Goal: Information Seeking & Learning: Learn about a topic

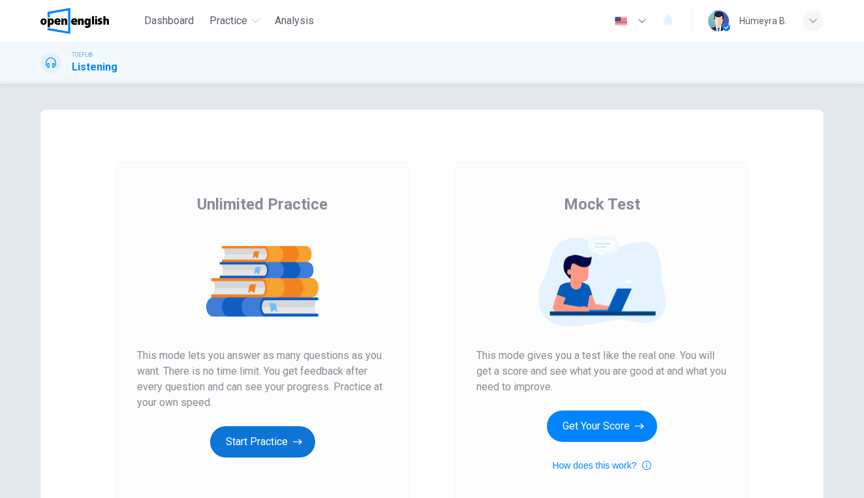
click at [268, 436] on button "Start Practice" at bounding box center [262, 441] width 105 height 31
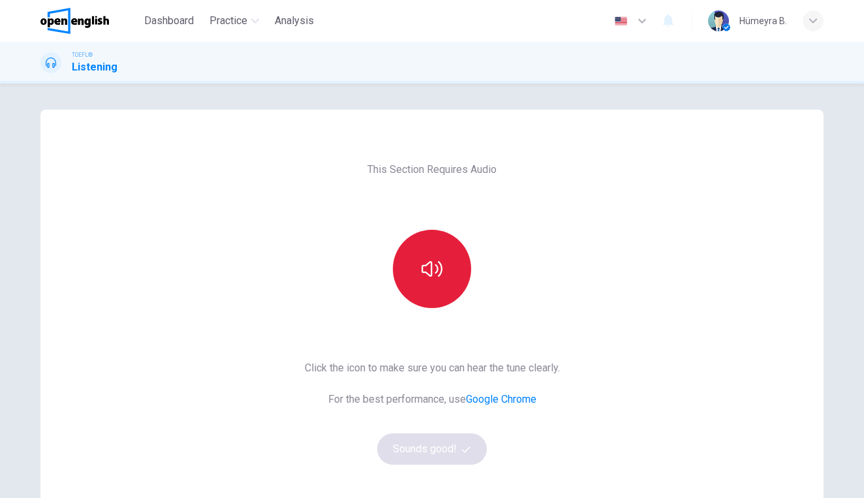
click at [427, 273] on icon "button" at bounding box center [432, 269] width 21 height 16
click at [439, 450] on button "Sounds good!" at bounding box center [432, 448] width 110 height 31
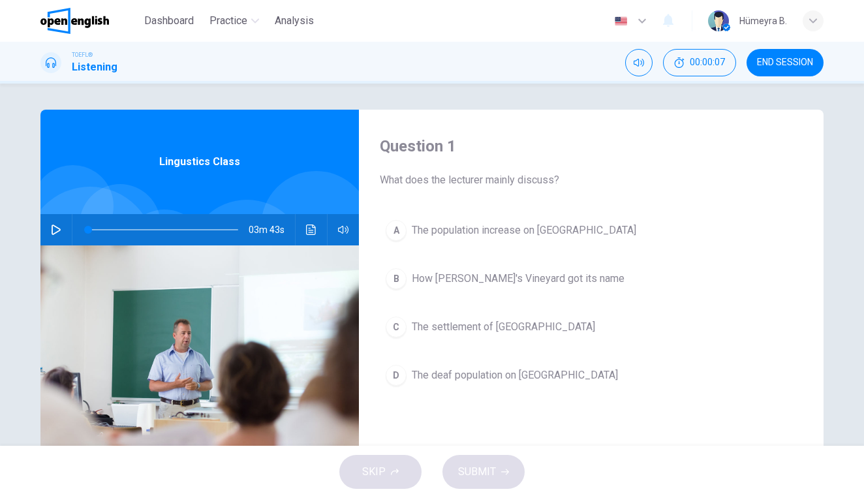
click at [51, 228] on icon "button" at bounding box center [56, 230] width 10 height 10
type input "*"
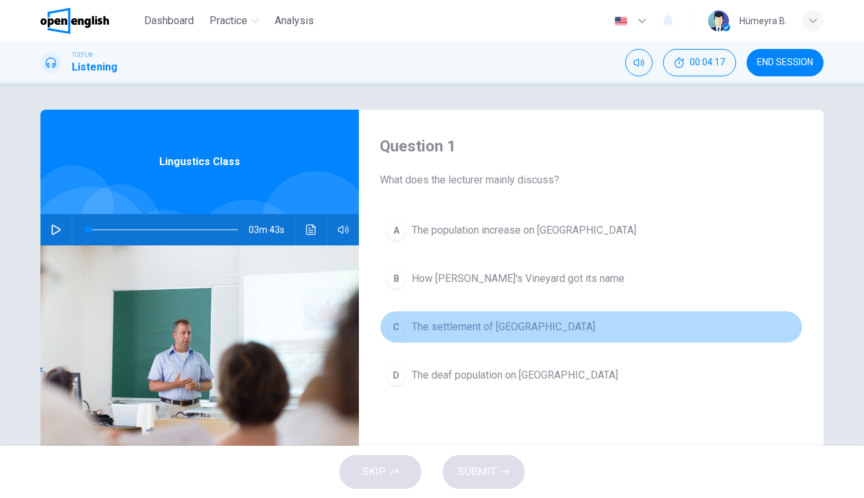
click at [400, 330] on div "C" at bounding box center [396, 327] width 21 height 21
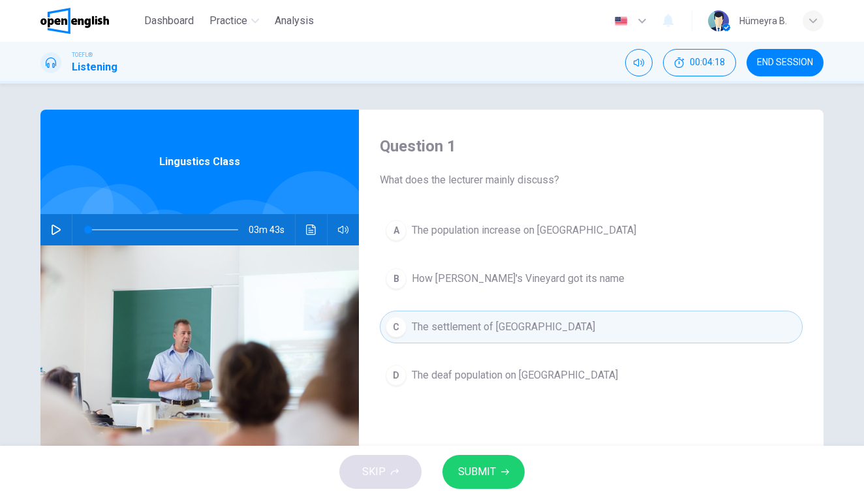
click at [486, 469] on span "SUBMIT" at bounding box center [477, 472] width 38 height 18
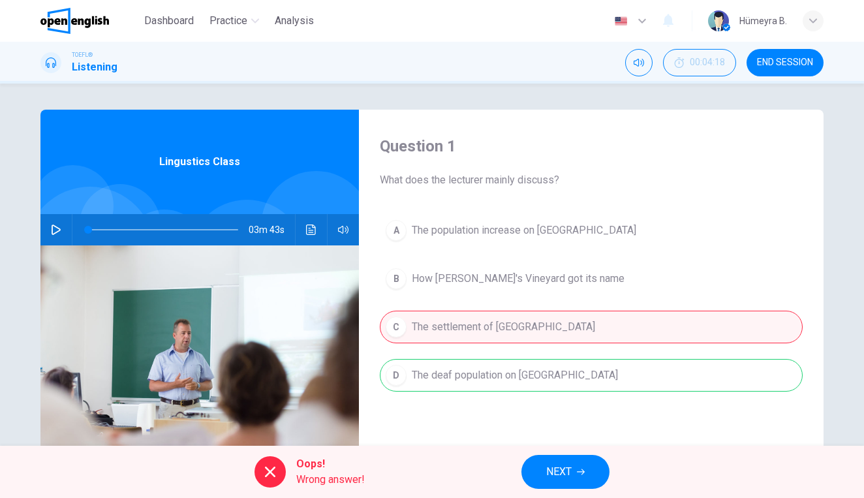
click at [566, 473] on span "NEXT" at bounding box center [558, 472] width 25 height 18
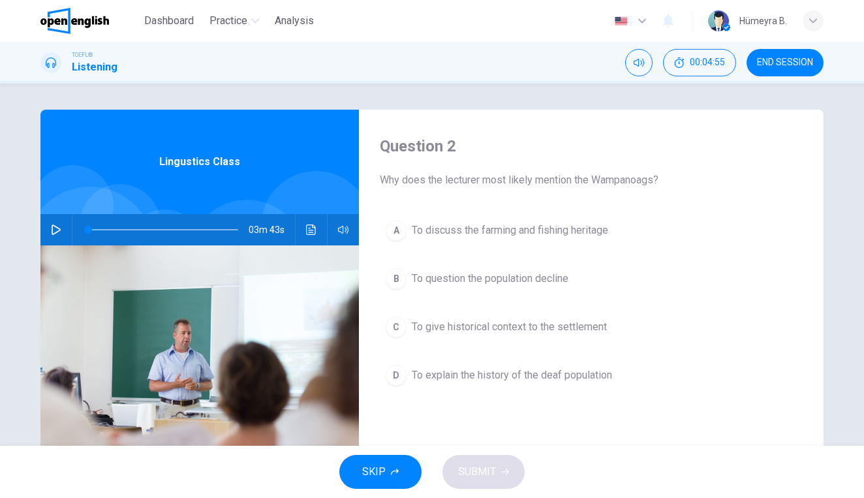
click at [505, 329] on span "To give historical context to the settlement" at bounding box center [509, 327] width 195 height 16
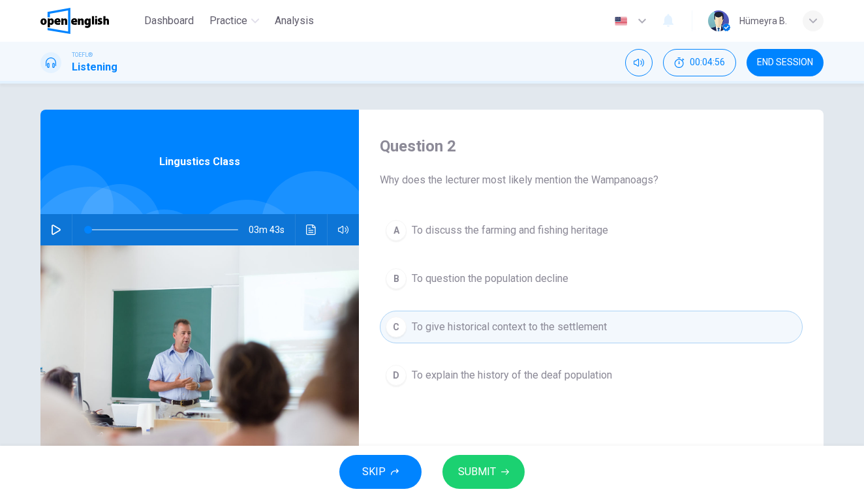
click at [480, 465] on span "SUBMIT" at bounding box center [477, 472] width 38 height 18
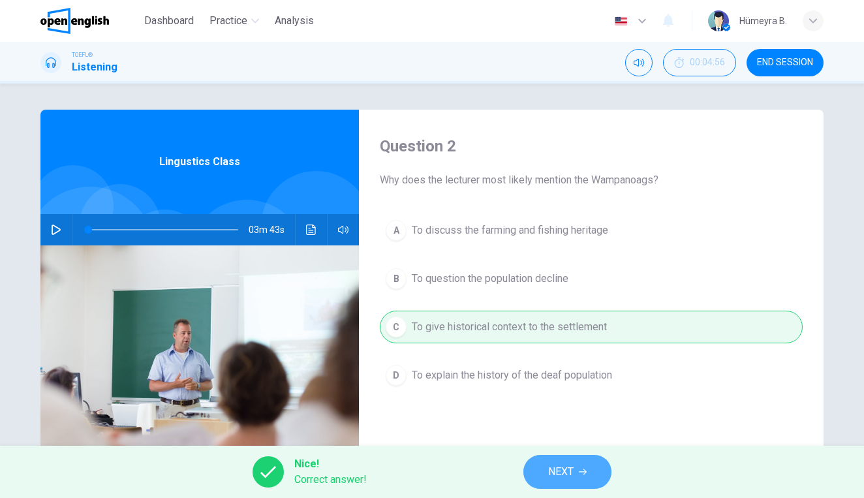
click at [554, 471] on span "NEXT" at bounding box center [560, 472] width 25 height 18
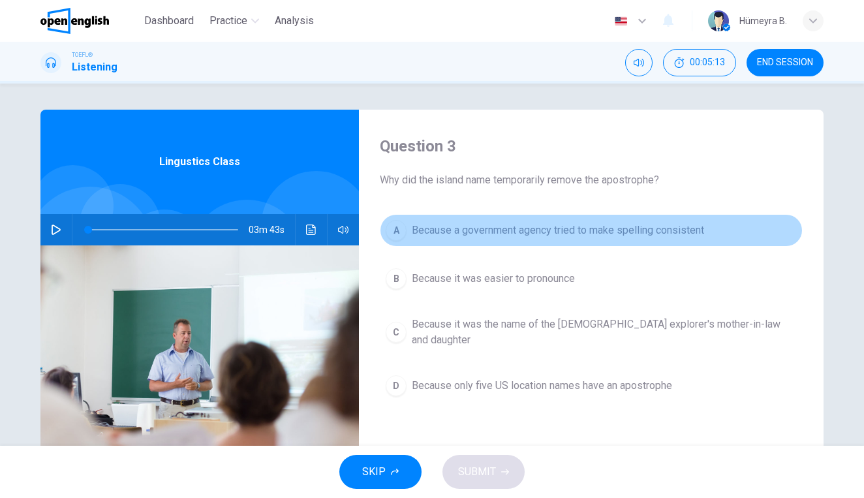
click at [596, 232] on span "Because a government agency tried to make spelling consistent" at bounding box center [558, 231] width 292 height 16
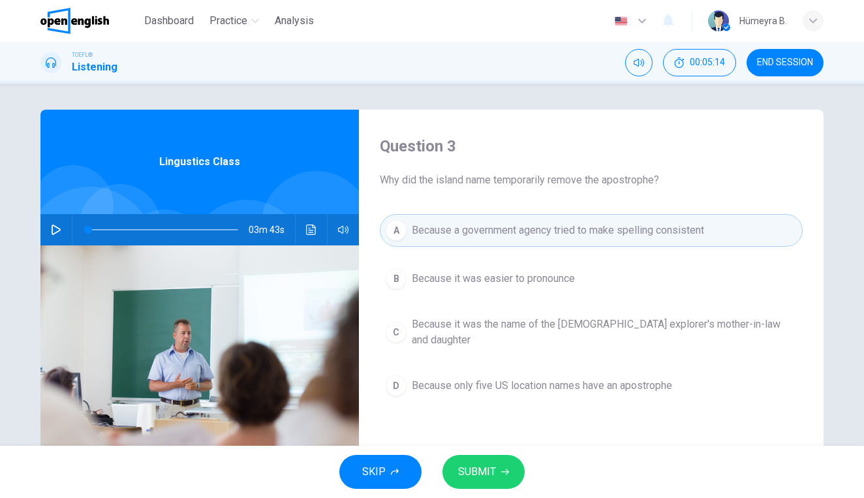
click at [503, 476] on button "SUBMIT" at bounding box center [484, 472] width 82 height 34
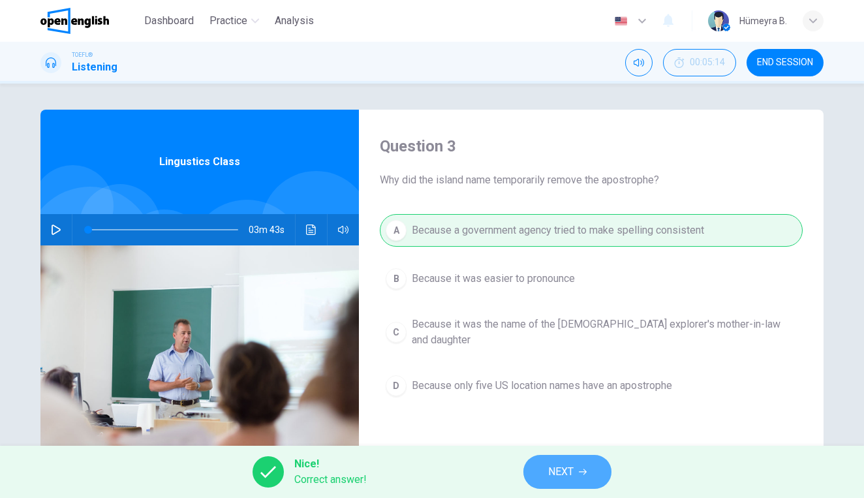
click at [560, 463] on span "NEXT" at bounding box center [560, 472] width 25 height 18
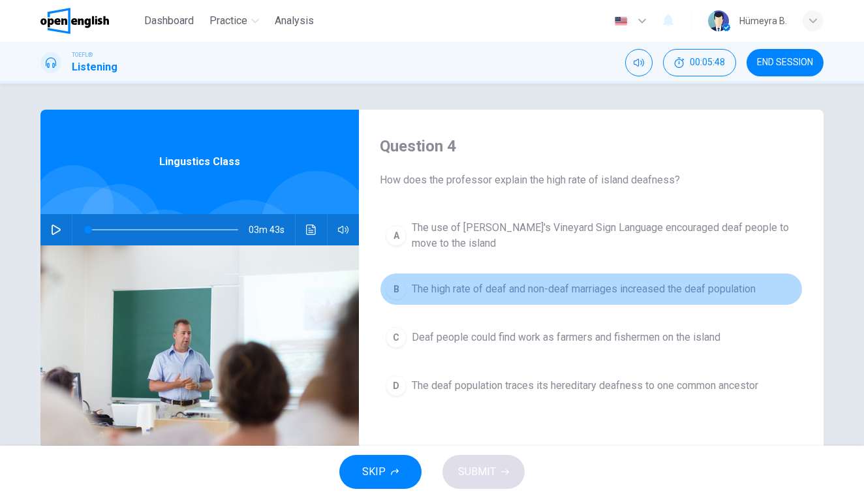
click at [588, 289] on span "The high rate of deaf and non-deaf marriages increased the deaf population" at bounding box center [584, 289] width 344 height 16
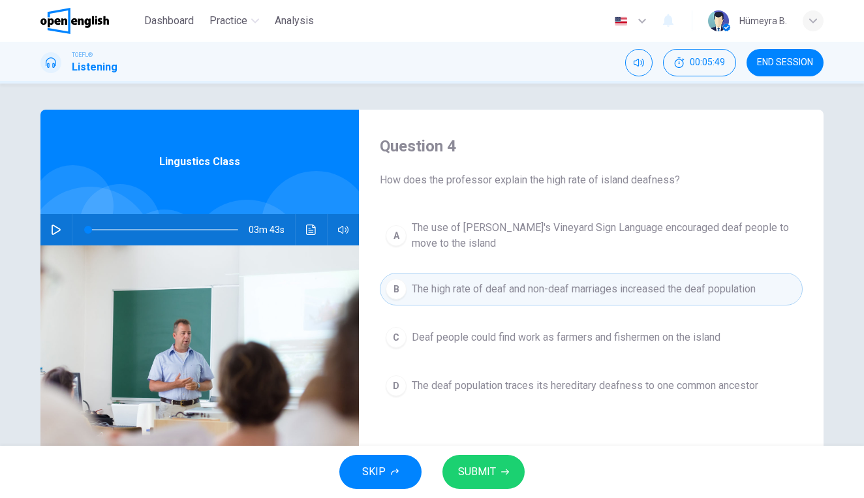
click at [489, 472] on span "SUBMIT" at bounding box center [477, 472] width 38 height 18
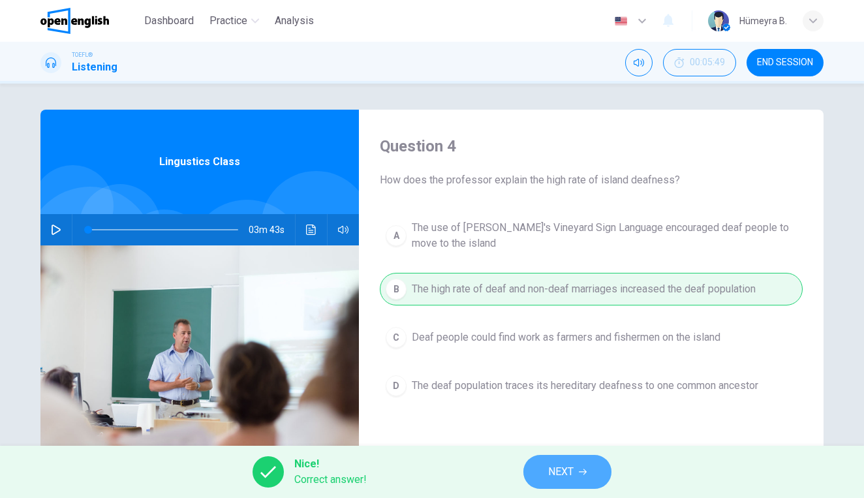
click at [575, 468] on button "NEXT" at bounding box center [567, 472] width 88 height 34
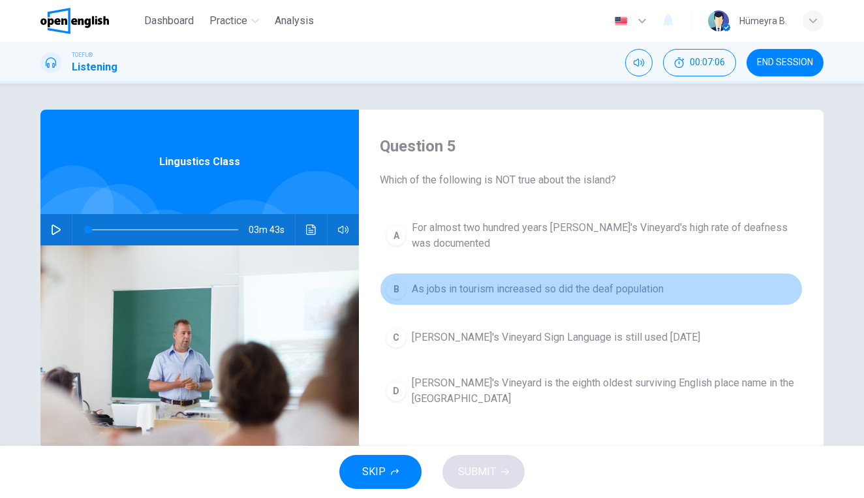
click at [532, 290] on span "As jobs in tourism increased so did the deaf population" at bounding box center [538, 289] width 252 height 16
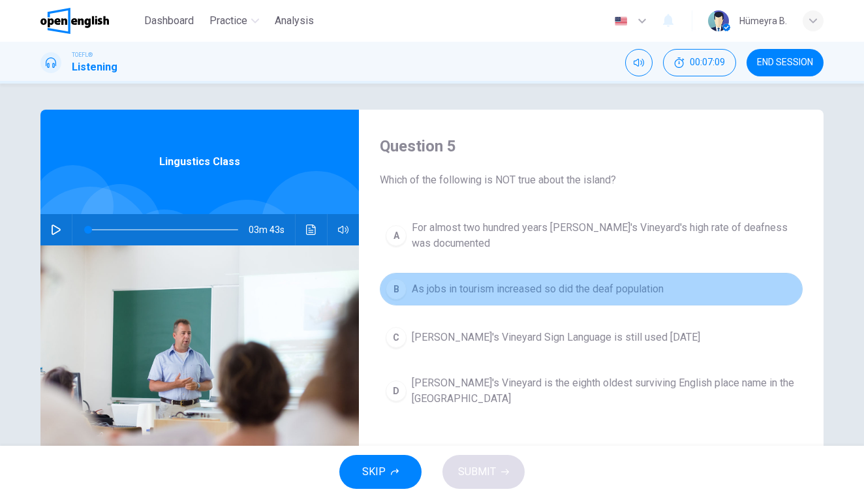
click at [401, 287] on div "B" at bounding box center [396, 289] width 21 height 21
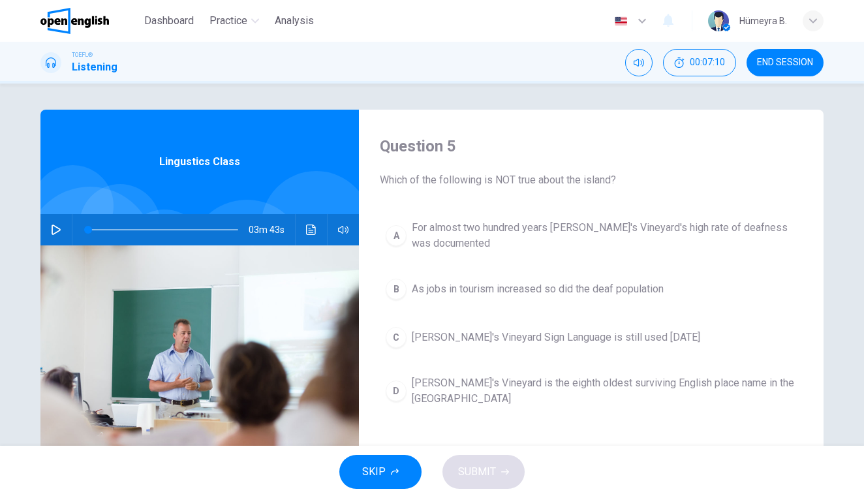
click at [489, 471] on div "SKIP SUBMIT" at bounding box center [432, 472] width 864 height 52
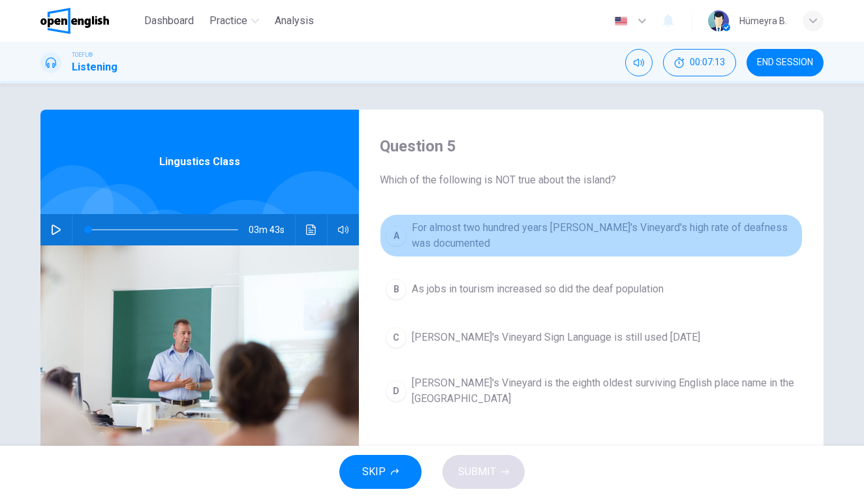
click at [479, 234] on span "For almost two hundred years Martha's Vineyard's high rate of deafness was docu…" at bounding box center [604, 235] width 385 height 31
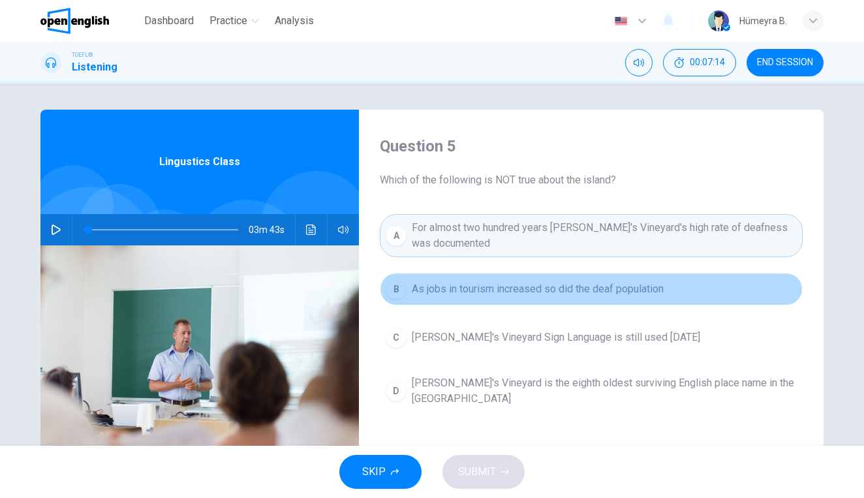
click at [483, 290] on span "As jobs in tourism increased so did the deaf population" at bounding box center [538, 289] width 252 height 16
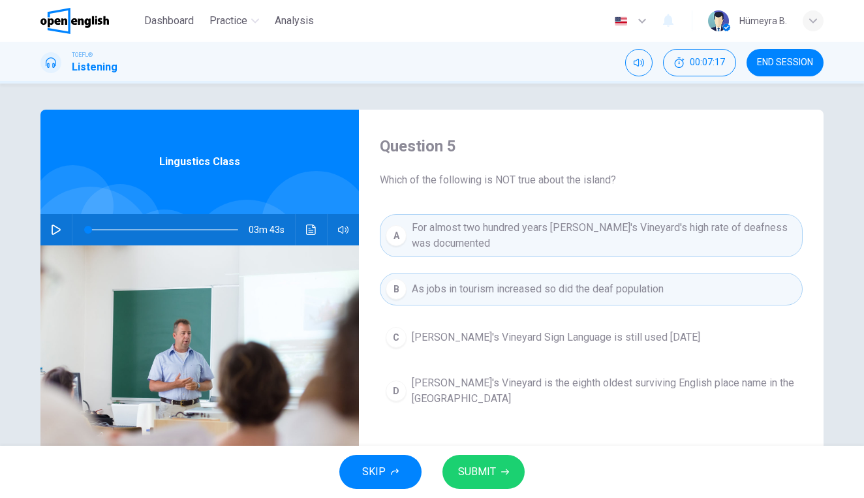
click at [486, 322] on button "C Martha's Vineyard Sign Language is still used today" at bounding box center [591, 337] width 423 height 33
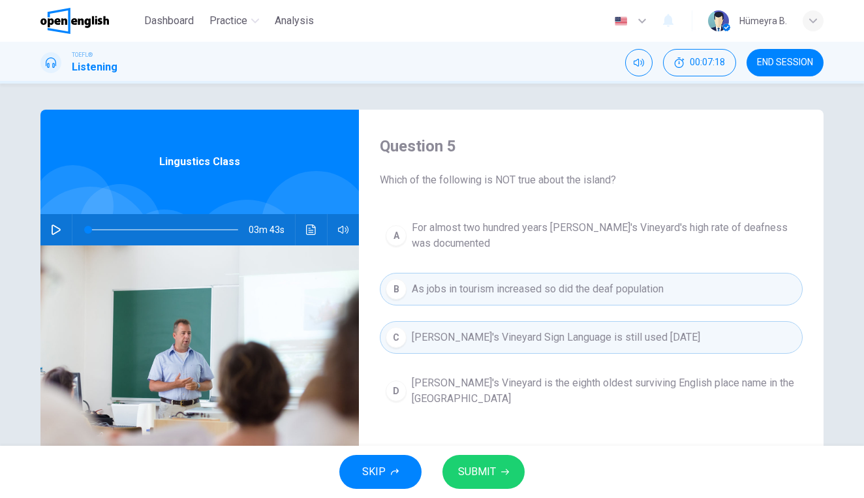
click at [489, 289] on span "As jobs in tourism increased so did the deaf population" at bounding box center [538, 289] width 252 height 16
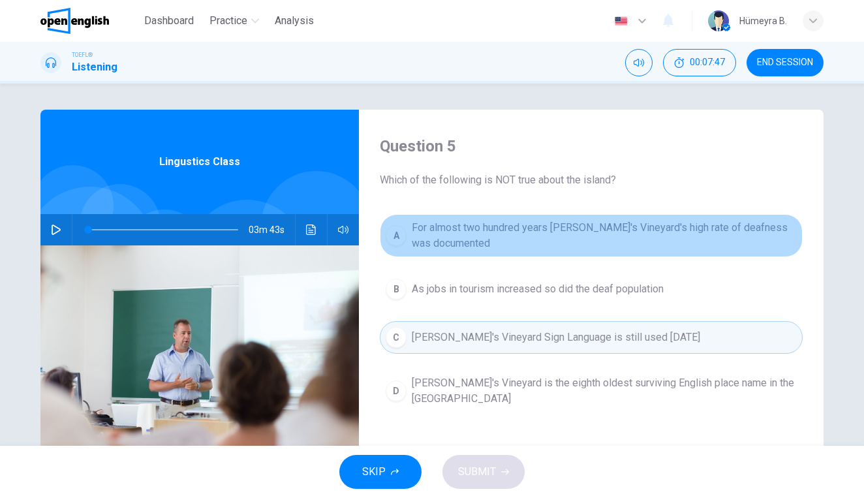
click at [497, 243] on span "For almost two hundred years Martha's Vineyard's high rate of deafness was docu…" at bounding box center [604, 235] width 385 height 31
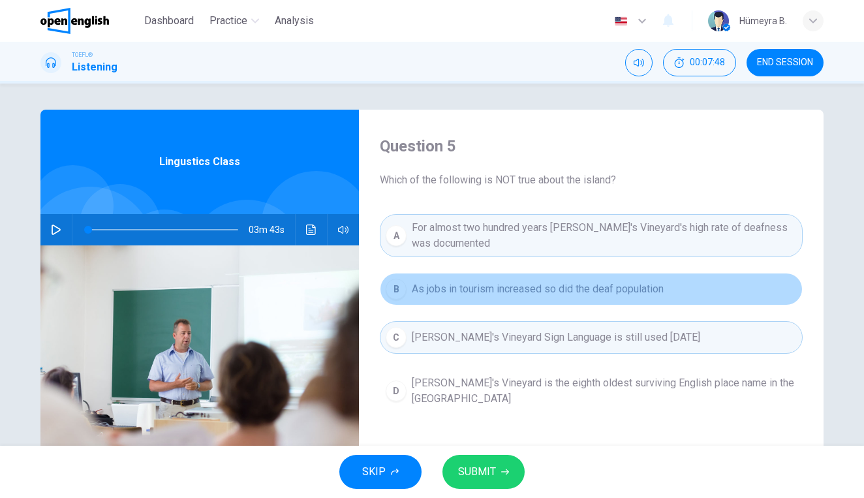
click at [497, 287] on span "As jobs in tourism increased so did the deaf population" at bounding box center [538, 289] width 252 height 16
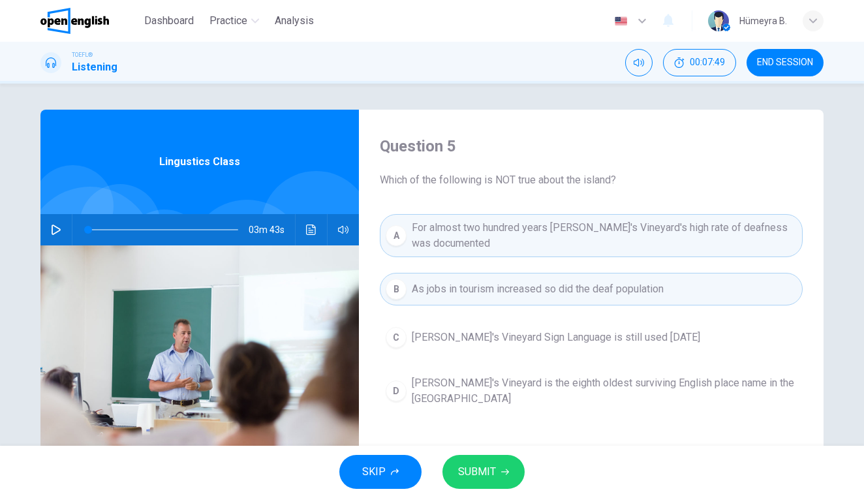
click at [483, 463] on span "SUBMIT" at bounding box center [477, 472] width 38 height 18
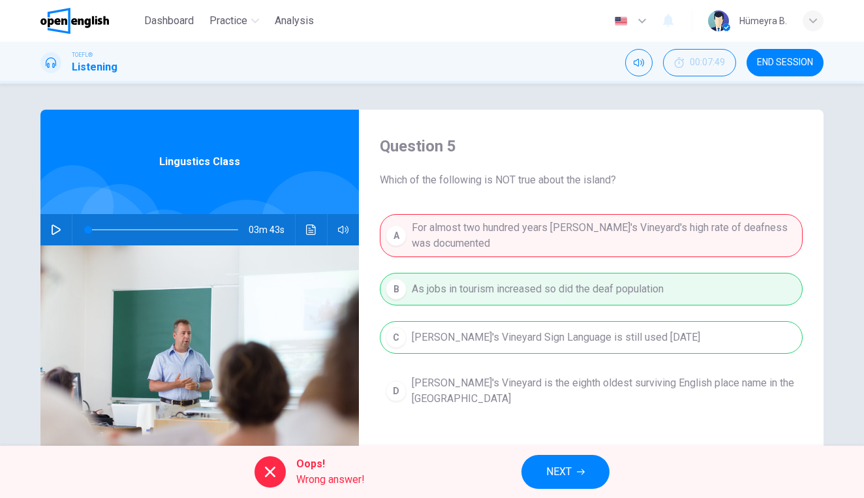
click at [568, 468] on span "NEXT" at bounding box center [558, 472] width 25 height 18
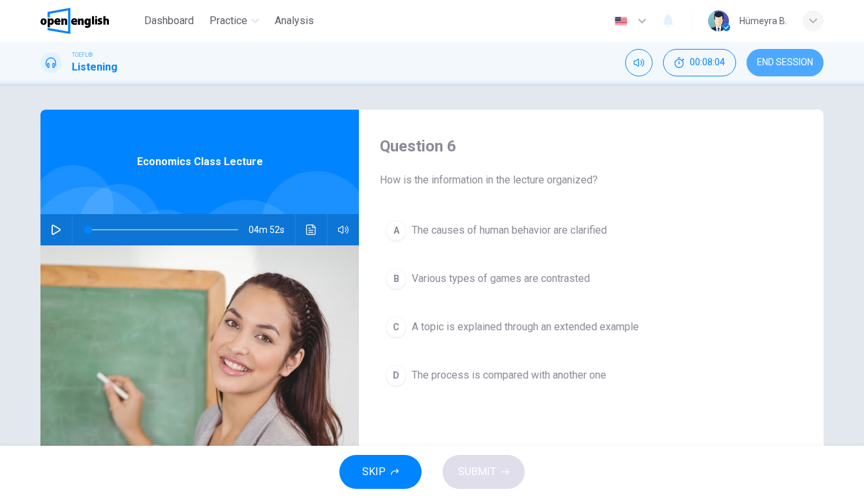
click at [776, 66] on span "END SESSION" at bounding box center [785, 62] width 56 height 10
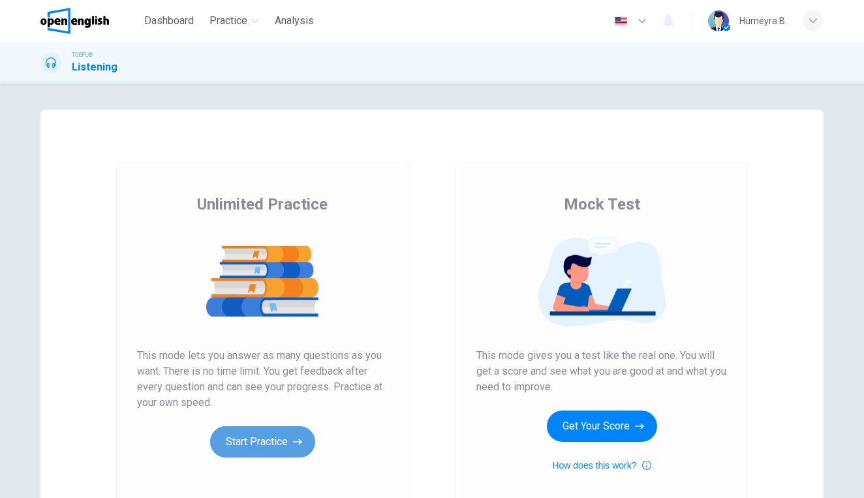
click at [284, 445] on button "Start Practice" at bounding box center [262, 441] width 105 height 31
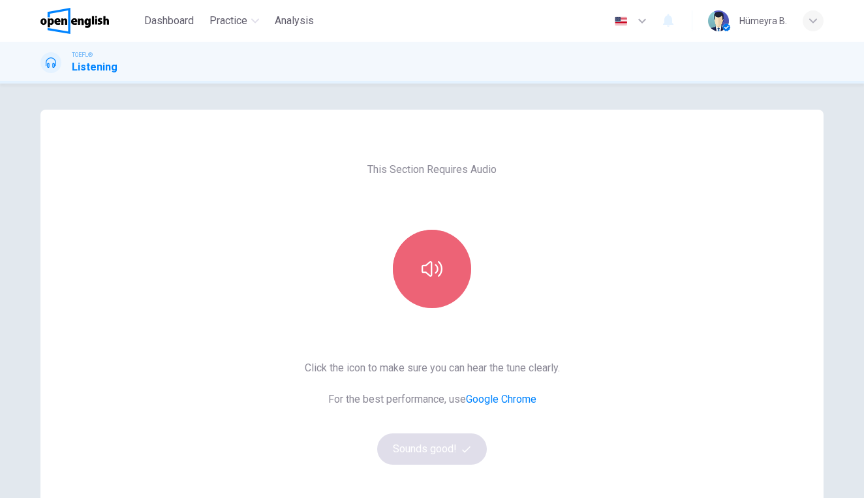
click at [440, 272] on icon "button" at bounding box center [432, 268] width 21 height 21
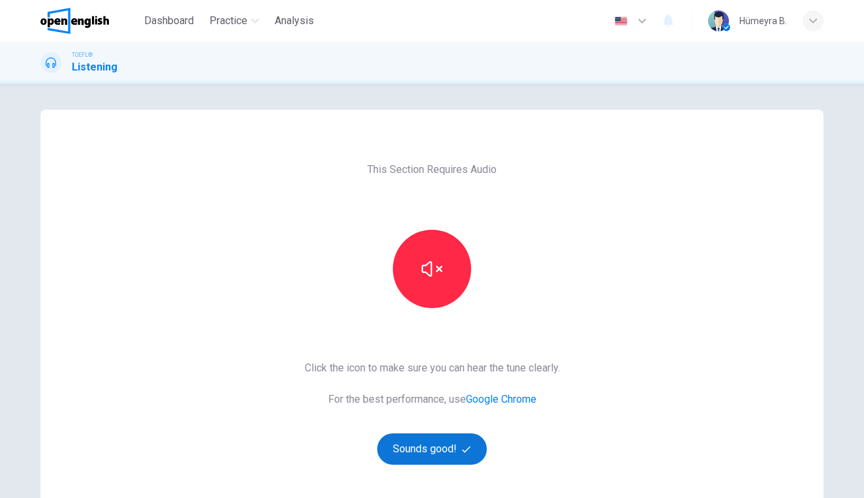
click at [441, 445] on button "Sounds good!" at bounding box center [432, 448] width 110 height 31
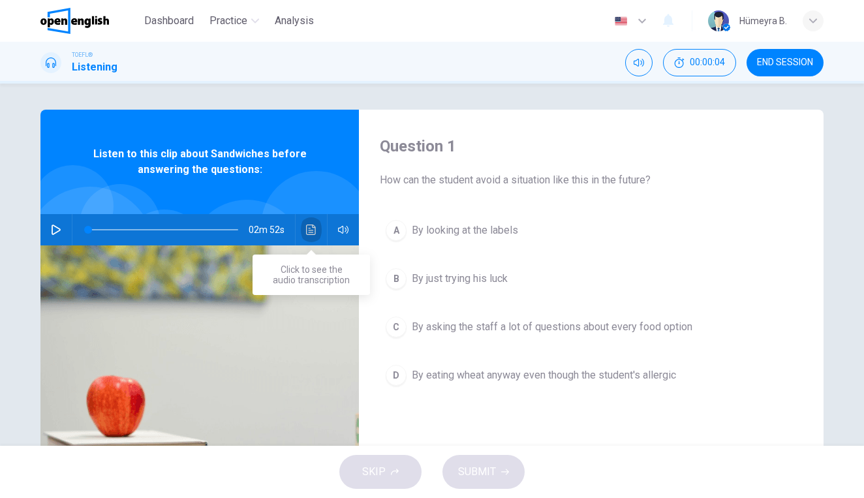
click at [315, 227] on icon "Click to see the audio transcription" at bounding box center [311, 230] width 10 height 10
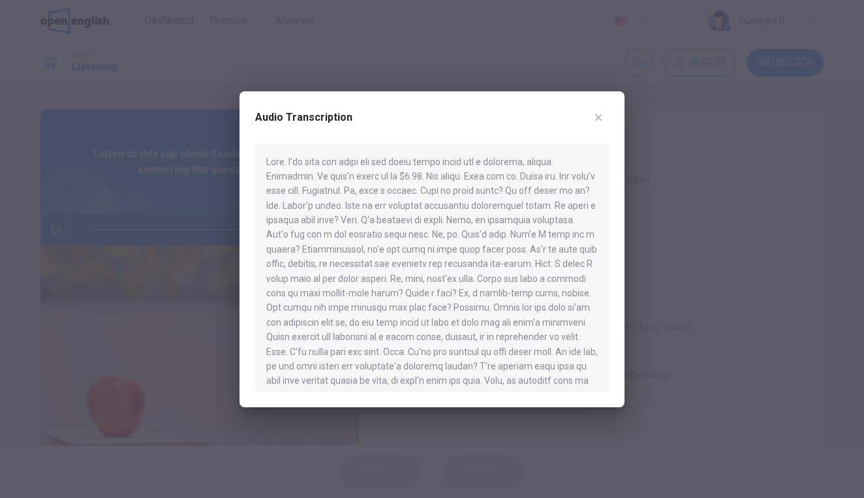
click at [595, 117] on icon "button" at bounding box center [598, 117] width 10 height 10
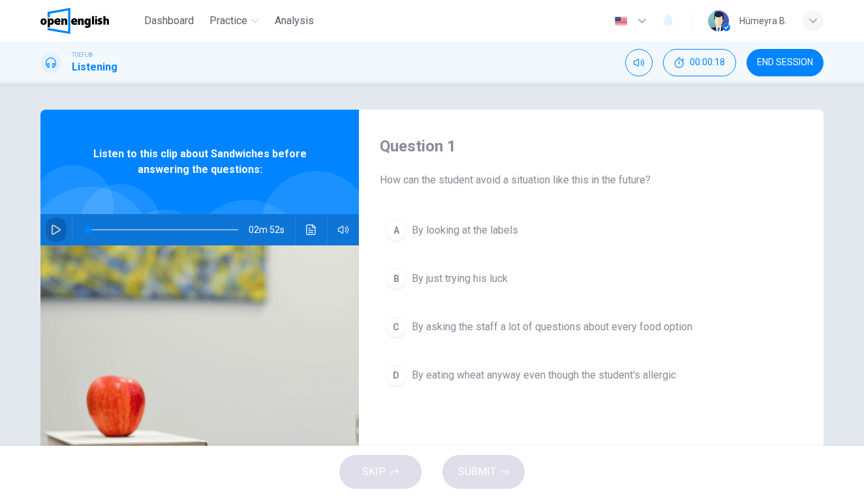
click at [55, 228] on icon "button" at bounding box center [56, 230] width 10 height 10
type input "*"
click at [454, 226] on span "By looking at the labels" at bounding box center [465, 231] width 106 height 16
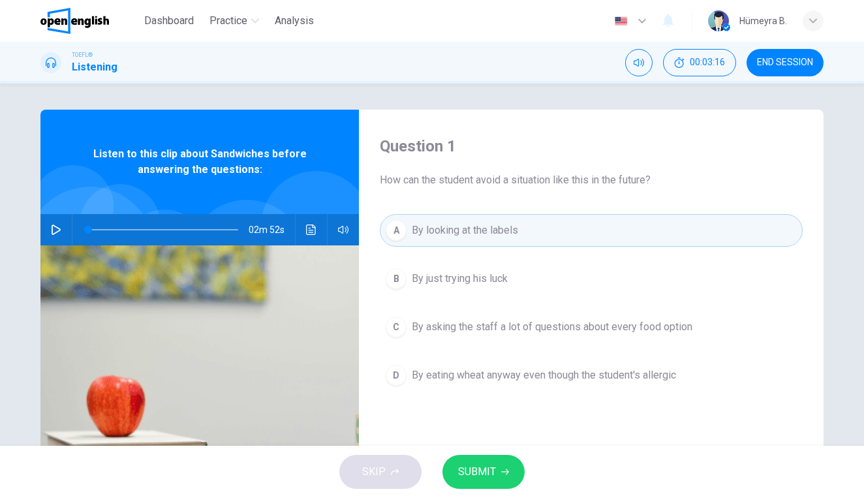
click at [480, 475] on span "SUBMIT" at bounding box center [477, 472] width 38 height 18
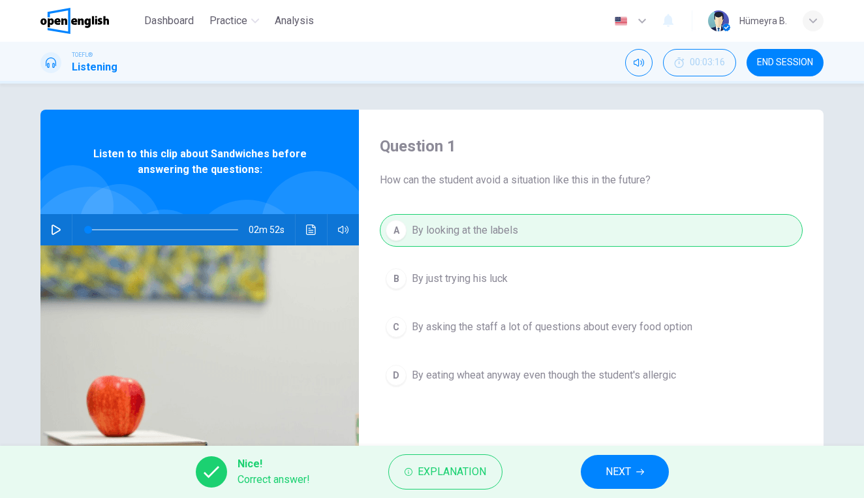
click at [619, 467] on span "NEXT" at bounding box center [618, 472] width 25 height 18
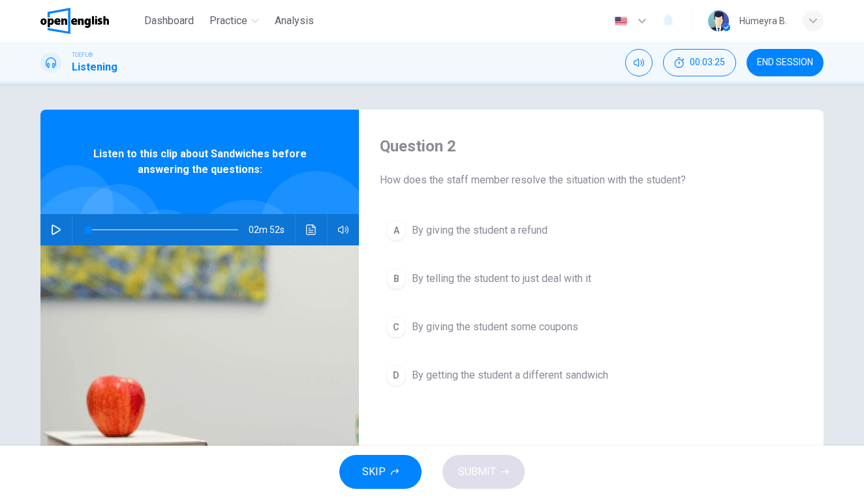
click at [489, 375] on span "By getting the student a different sandwich" at bounding box center [510, 375] width 196 height 16
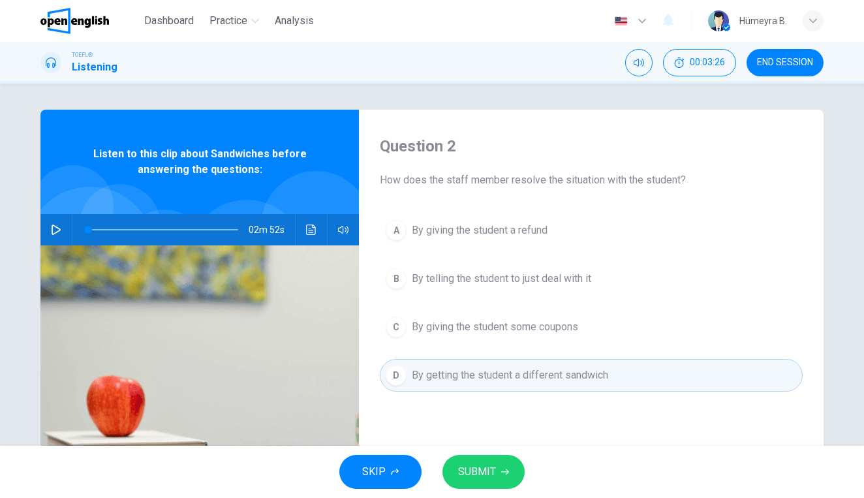
click at [481, 463] on span "SUBMIT" at bounding box center [477, 472] width 38 height 18
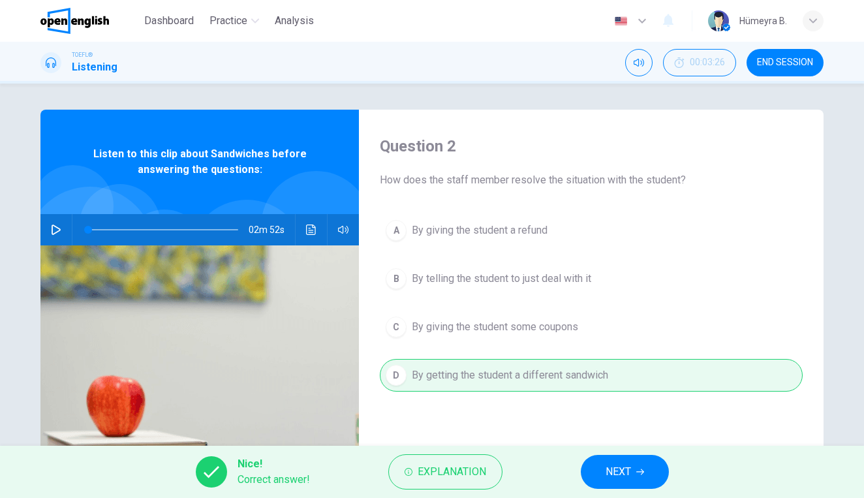
click at [625, 482] on button "NEXT" at bounding box center [625, 472] width 88 height 34
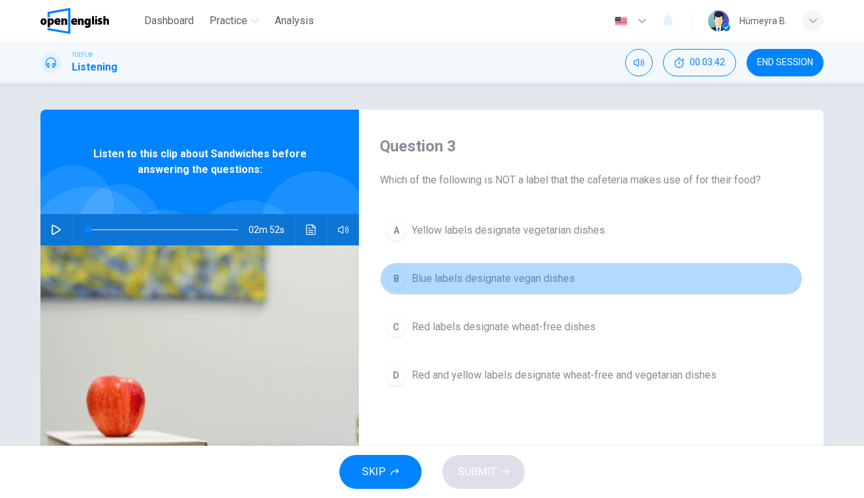
click at [523, 282] on span "Blue labels designate vegan dishes" at bounding box center [493, 279] width 163 height 16
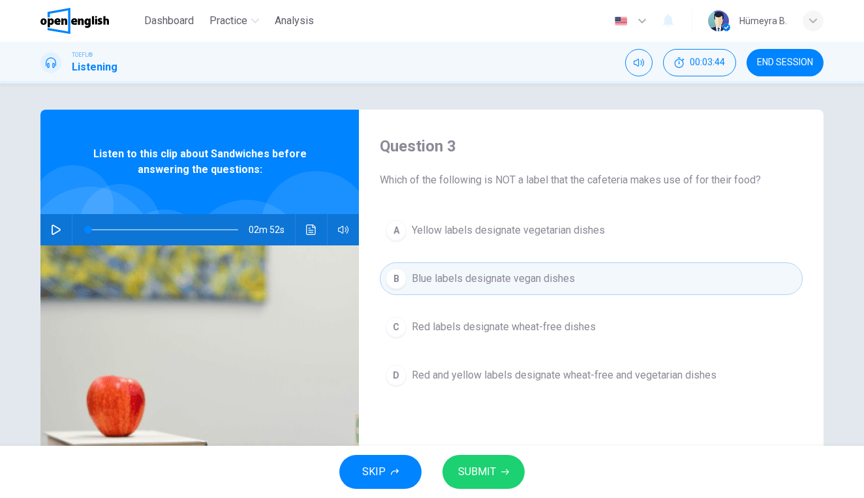
click at [492, 467] on span "SUBMIT" at bounding box center [477, 472] width 38 height 18
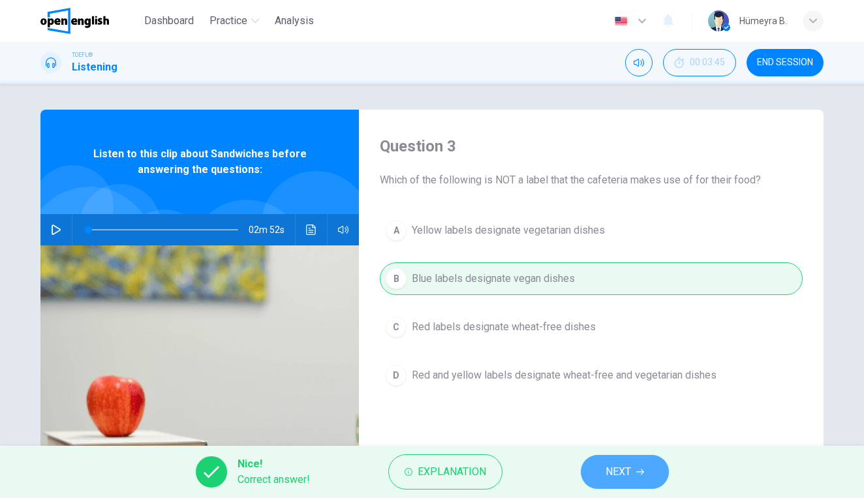
click at [619, 469] on span "NEXT" at bounding box center [618, 472] width 25 height 18
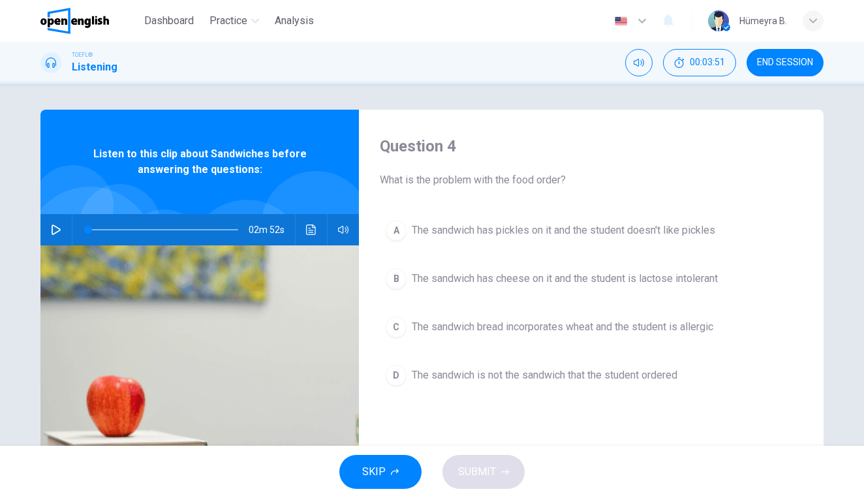
click at [625, 326] on span "The sandwich bread incorporates wheat and the student is allergic" at bounding box center [563, 327] width 302 height 16
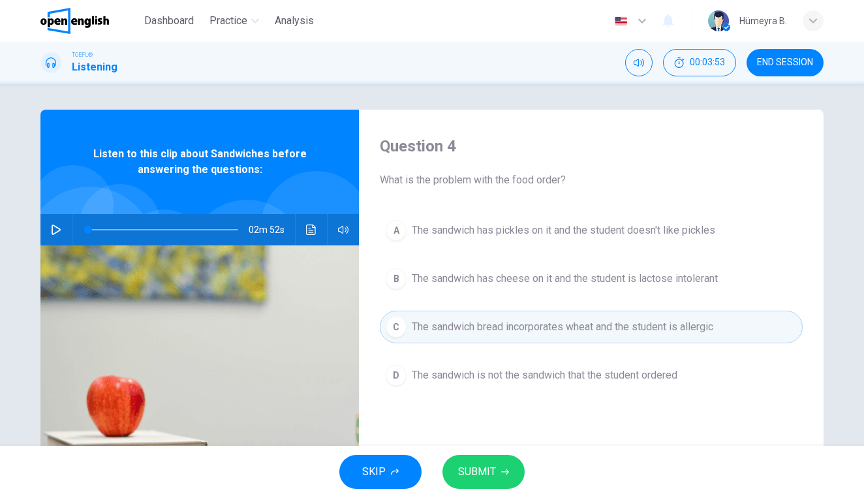
click at [486, 471] on span "SUBMIT" at bounding box center [477, 472] width 38 height 18
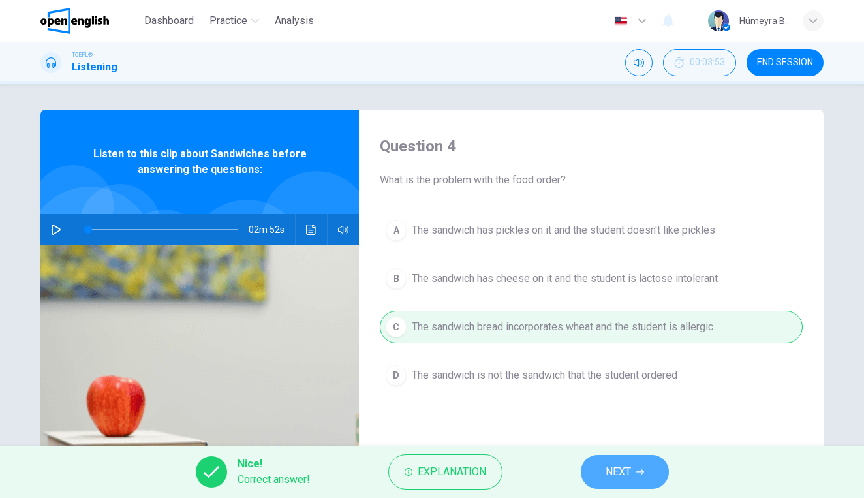
click at [617, 467] on span "NEXT" at bounding box center [618, 472] width 25 height 18
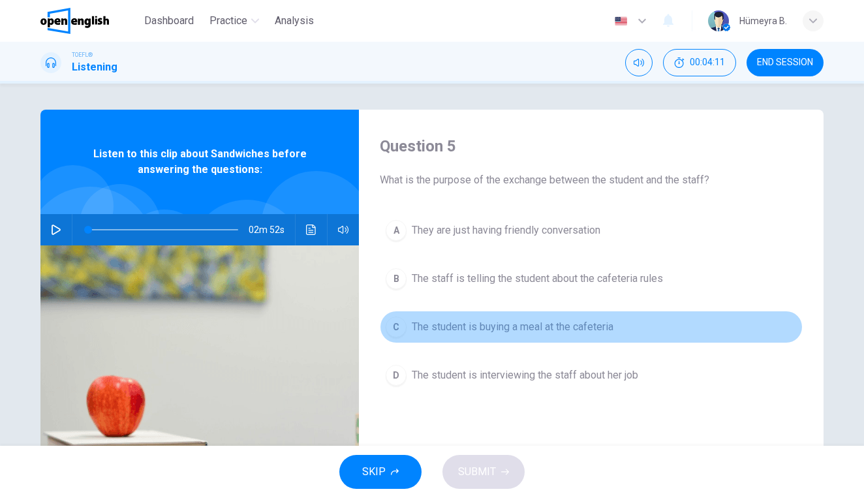
click at [560, 323] on span "The student is buying a meal at the cafeteria" at bounding box center [513, 327] width 202 height 16
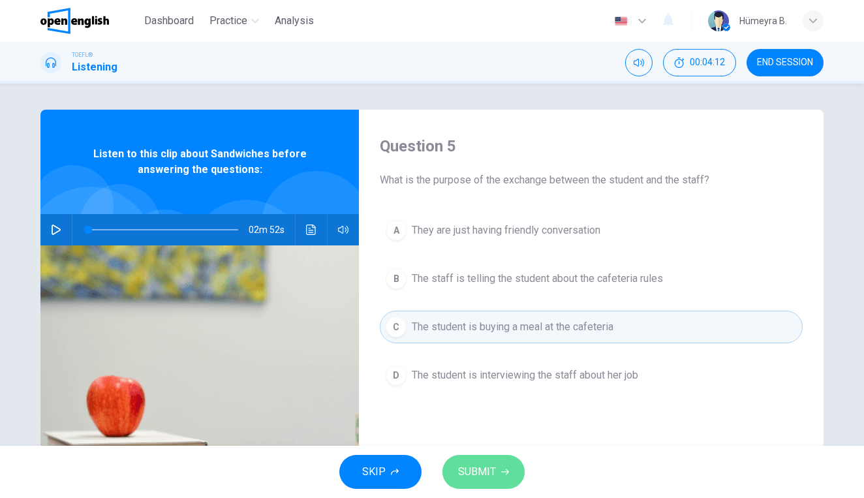
click at [487, 469] on span "SUBMIT" at bounding box center [477, 472] width 38 height 18
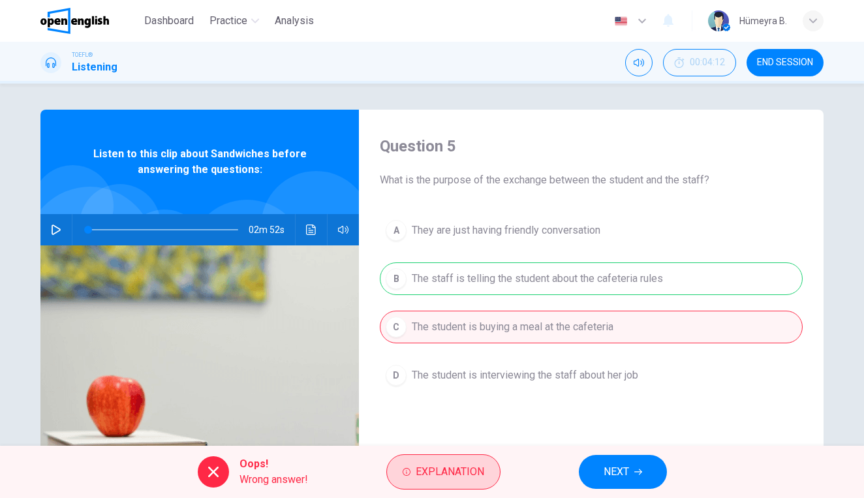
click at [459, 466] on span "Explanation" at bounding box center [450, 472] width 69 height 18
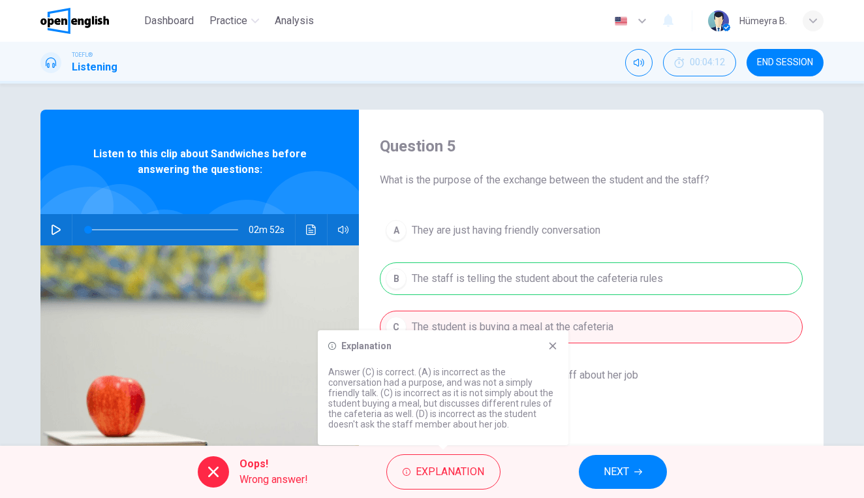
click at [665, 392] on div "A They are just having friendly conversation B The staff is telling the student…" at bounding box center [591, 316] width 423 height 204
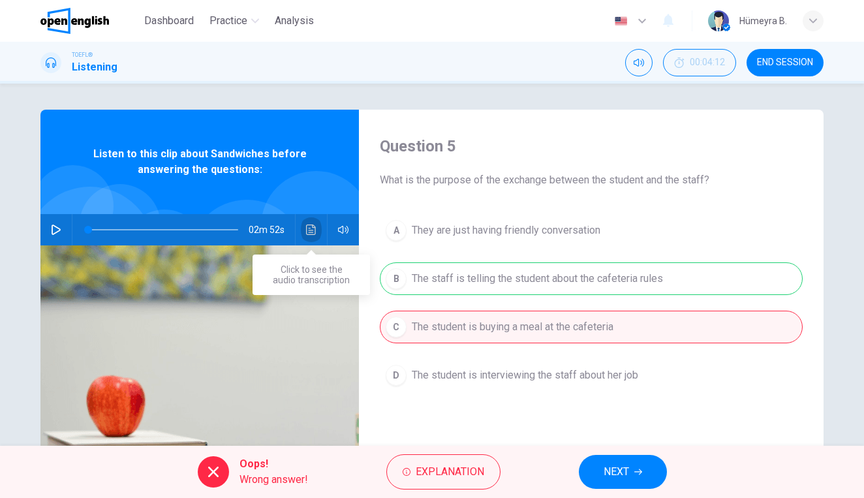
click at [311, 232] on icon "Click to see the audio transcription" at bounding box center [311, 230] width 10 height 10
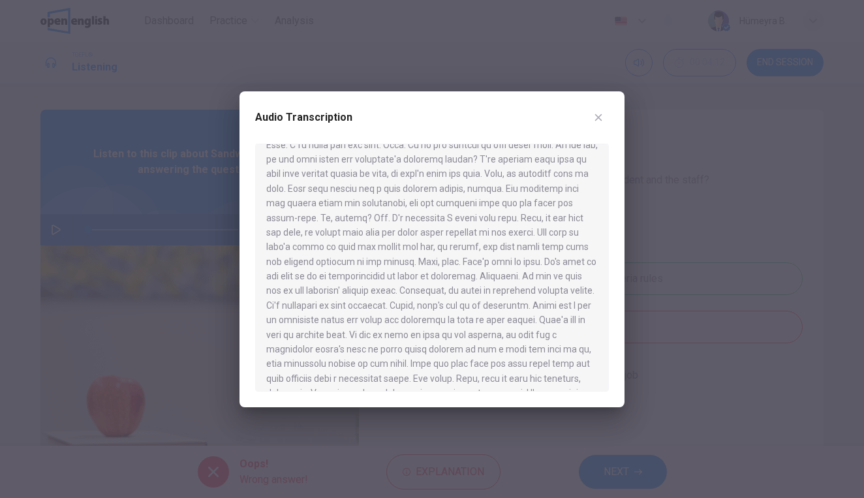
scroll to position [216, 0]
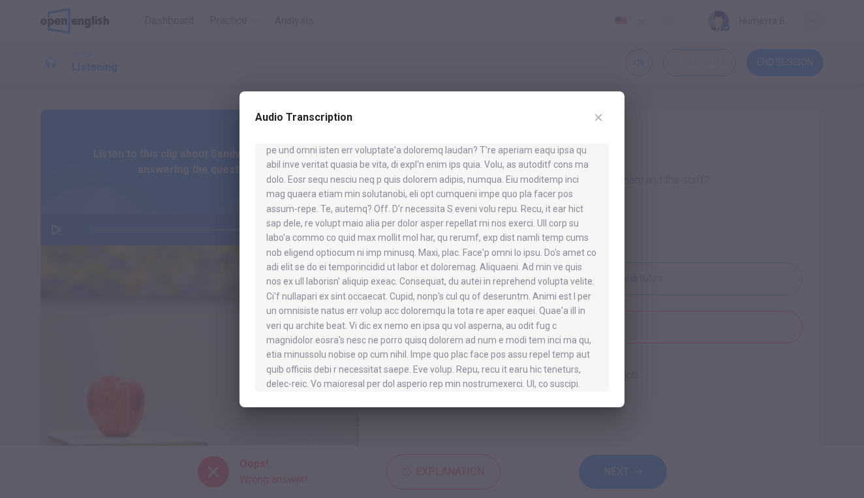
click at [706, 328] on div at bounding box center [432, 249] width 864 height 498
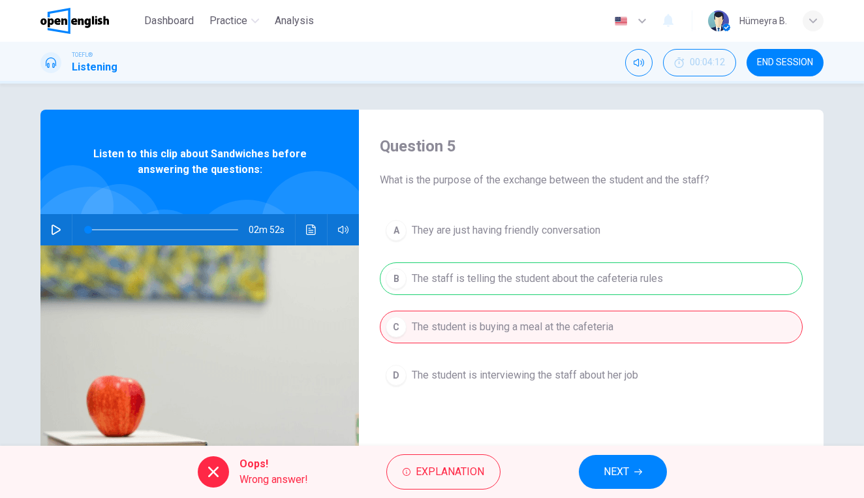
click at [632, 465] on button "NEXT" at bounding box center [623, 472] width 88 height 34
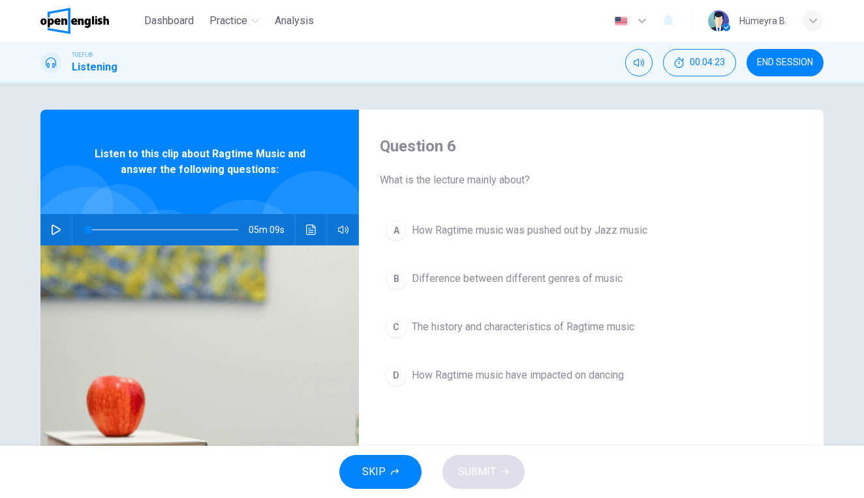
click at [56, 229] on icon "button" at bounding box center [56, 230] width 10 height 10
type input "*"
click at [488, 332] on span "The history and characteristics of Ragtime music" at bounding box center [523, 327] width 223 height 16
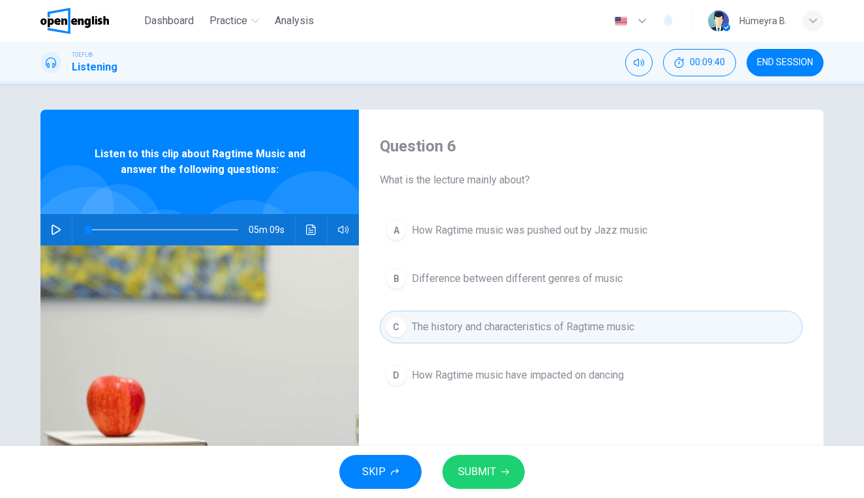
click at [499, 472] on button "SUBMIT" at bounding box center [484, 472] width 82 height 34
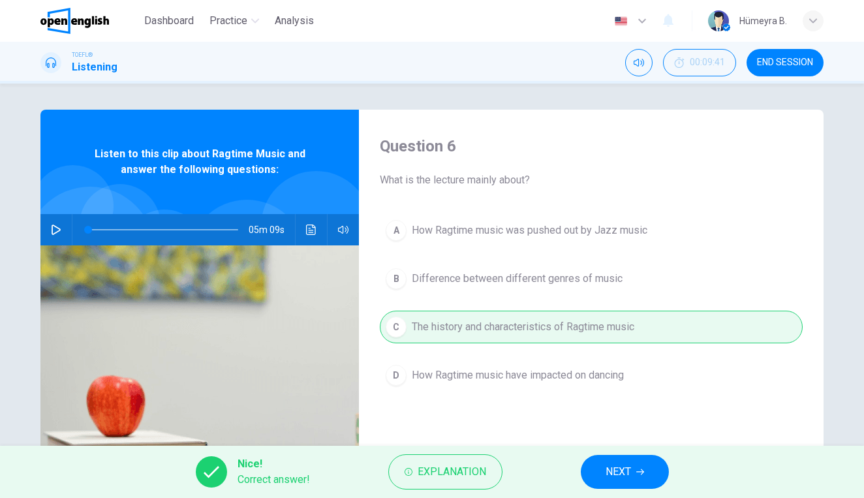
click at [606, 469] on span "NEXT" at bounding box center [618, 472] width 25 height 18
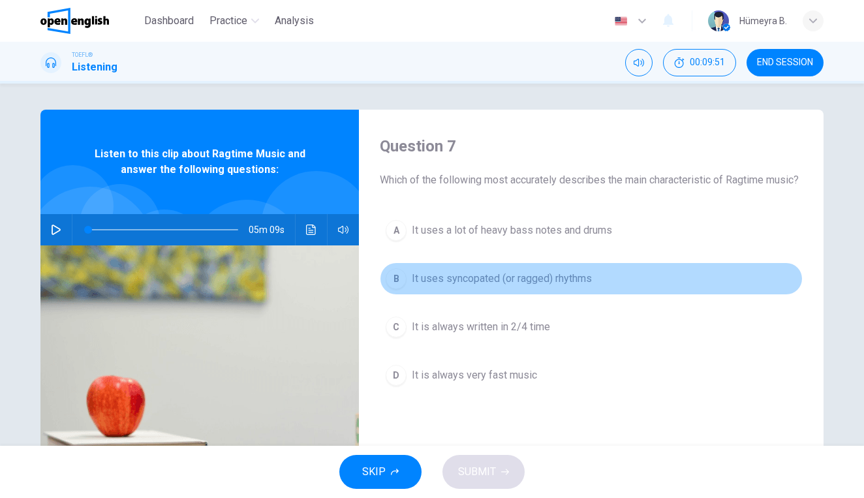
click at [496, 287] on span "It uses syncopated (or ragged) rhythms" at bounding box center [502, 279] width 180 height 16
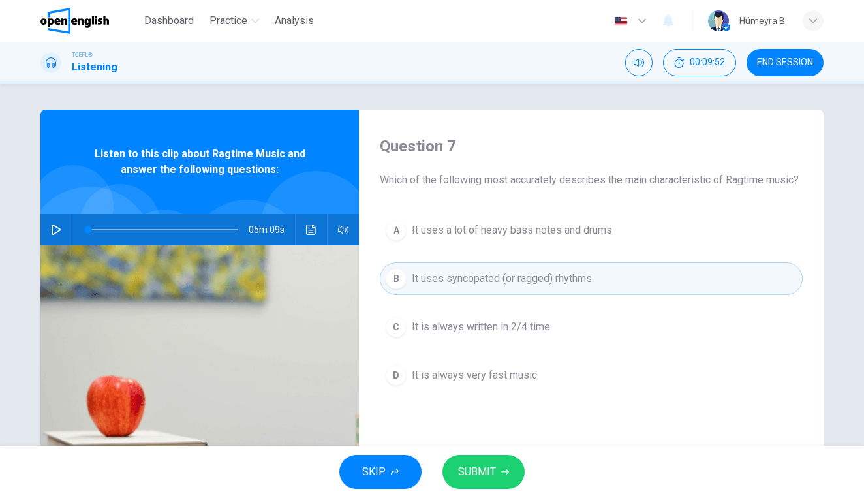
click at [499, 475] on button "SUBMIT" at bounding box center [484, 472] width 82 height 34
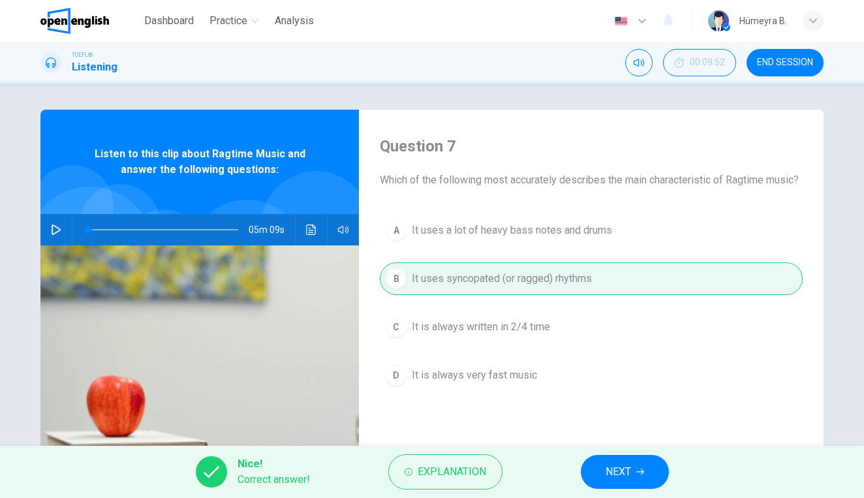
click at [612, 460] on button "NEXT" at bounding box center [625, 472] width 88 height 34
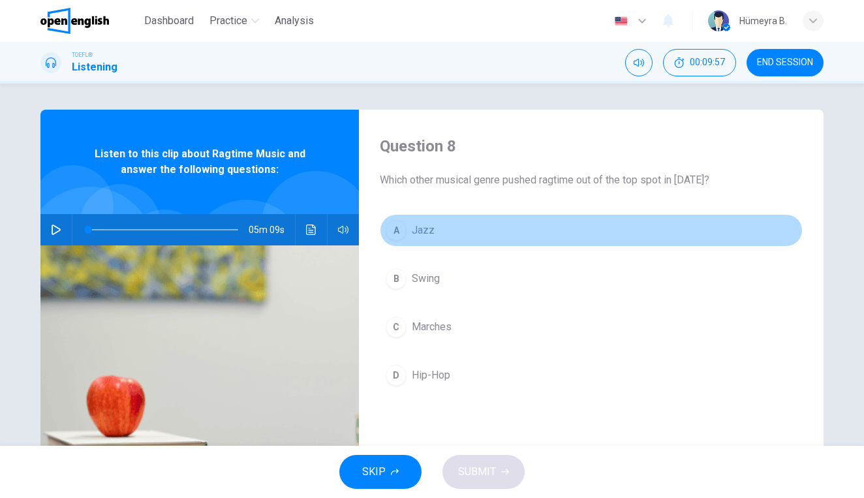
click at [408, 232] on button "A Jazz" at bounding box center [591, 230] width 423 height 33
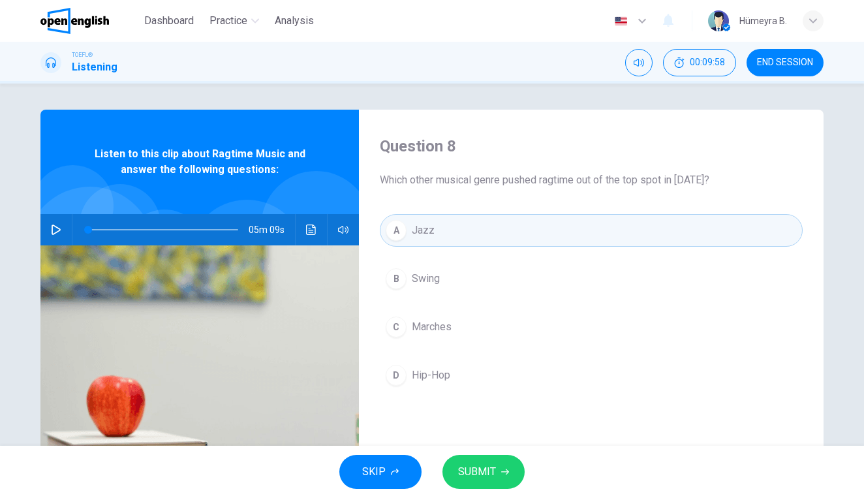
click at [485, 478] on span "SUBMIT" at bounding box center [477, 472] width 38 height 18
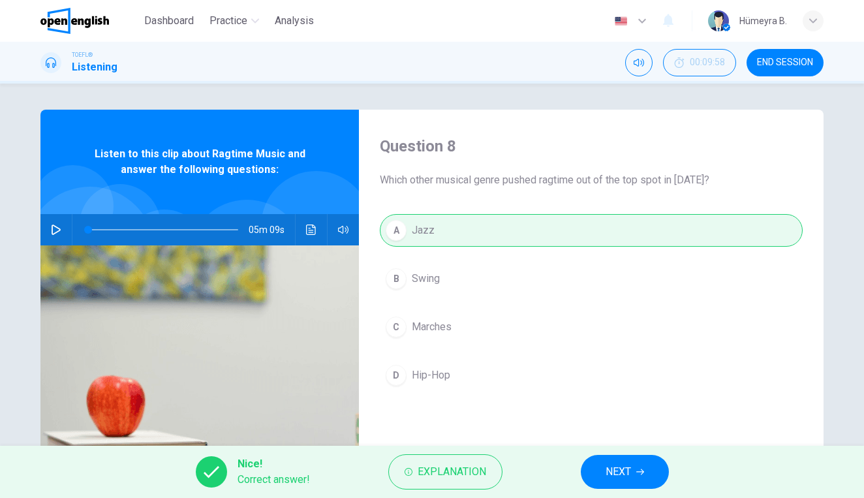
click at [618, 469] on span "NEXT" at bounding box center [618, 472] width 25 height 18
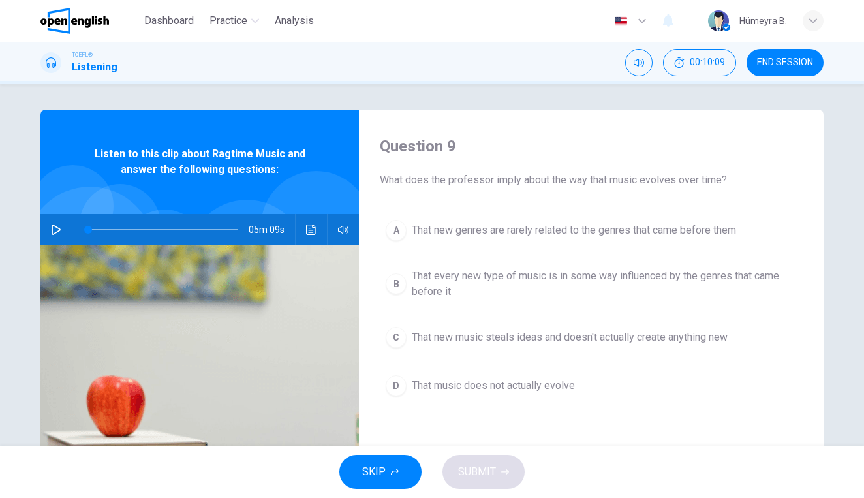
click at [628, 276] on span "That every new type of music is in some way influenced by the genres that came …" at bounding box center [604, 283] width 385 height 31
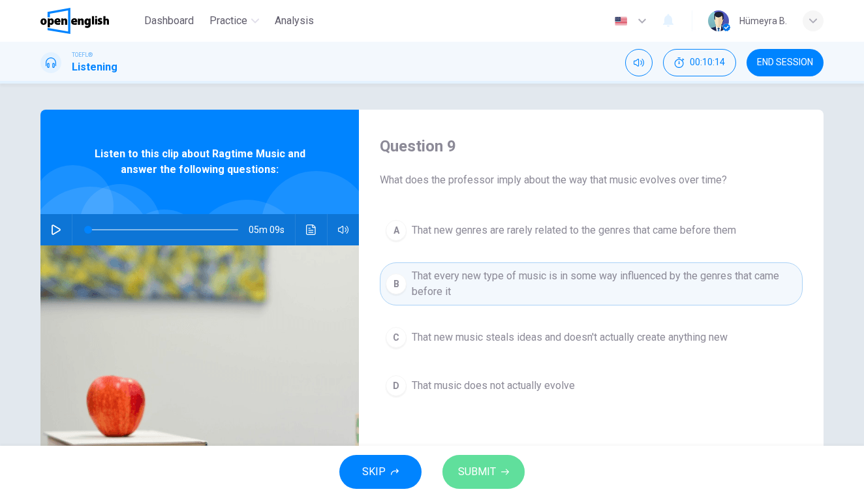
click at [484, 468] on span "SUBMIT" at bounding box center [477, 472] width 38 height 18
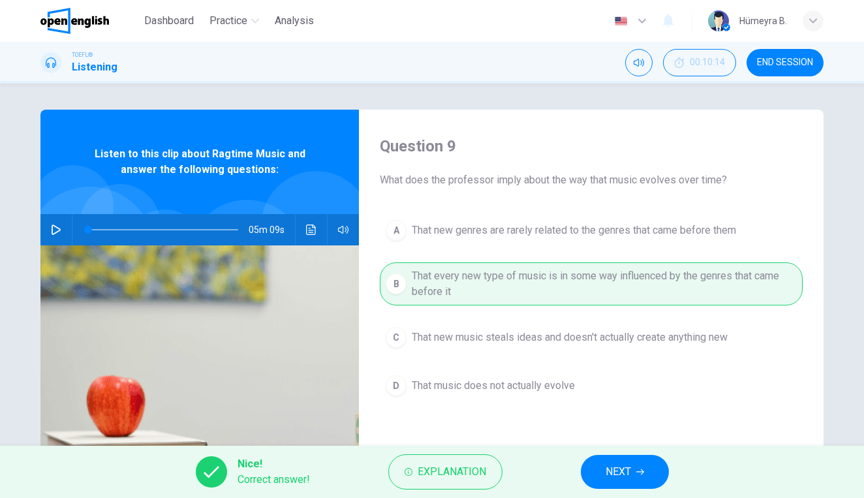
click at [614, 467] on span "NEXT" at bounding box center [618, 472] width 25 height 18
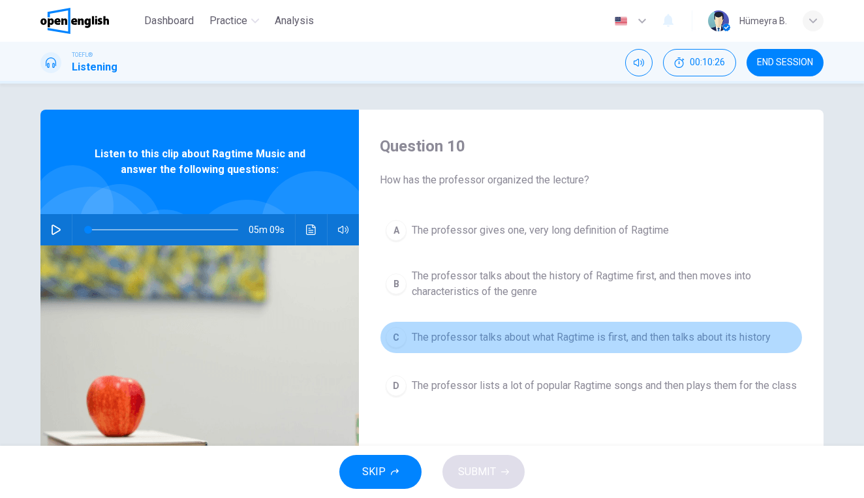
click at [574, 339] on span "The professor talks about what Ragtime is first, and then talks about its histo…" at bounding box center [591, 338] width 359 height 16
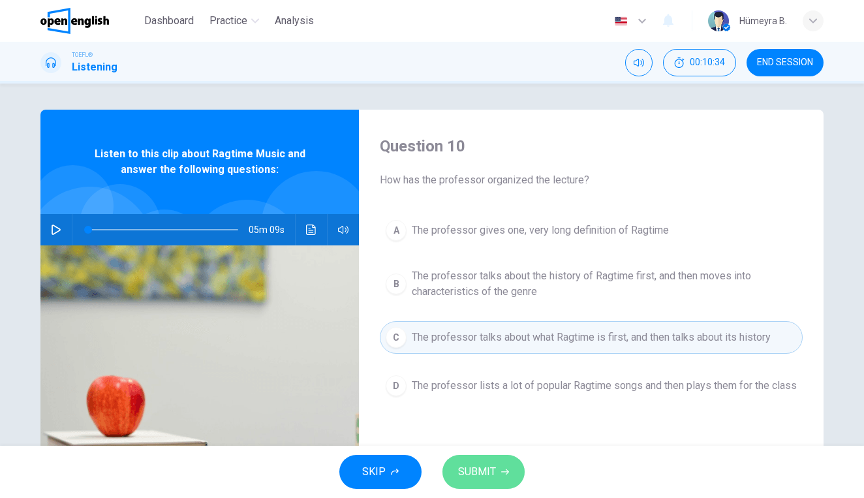
click at [495, 466] on span "SUBMIT" at bounding box center [477, 472] width 38 height 18
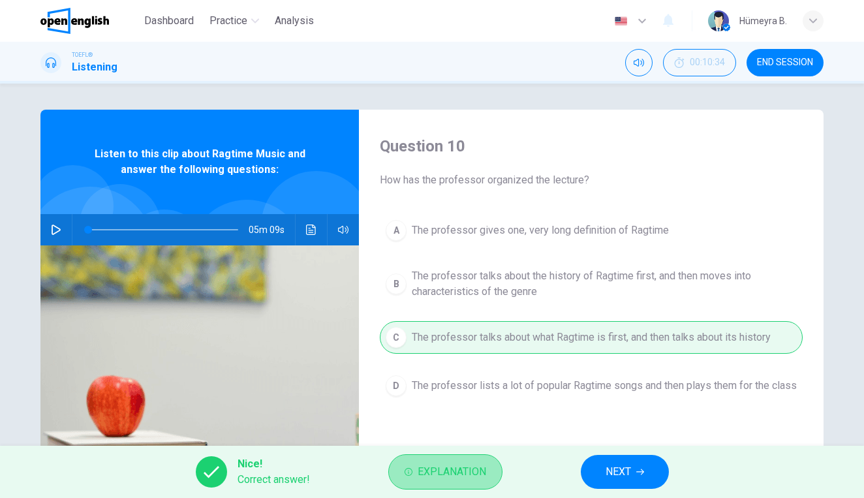
click at [458, 469] on span "Explanation" at bounding box center [452, 472] width 69 height 18
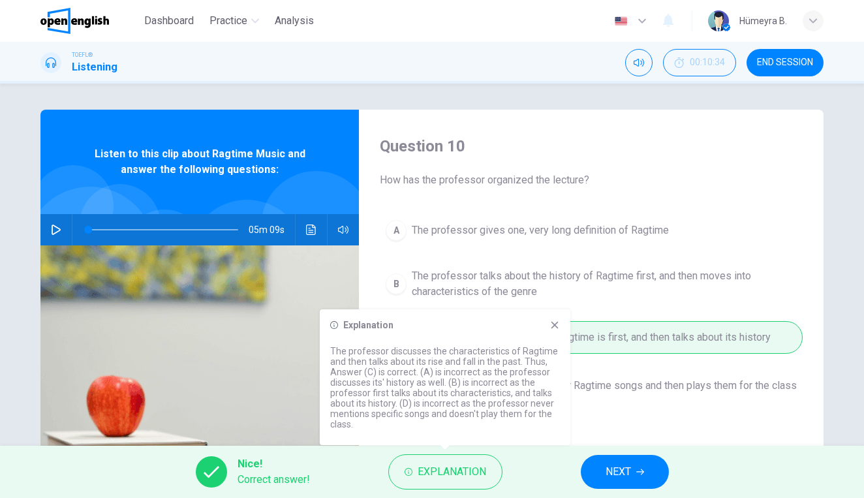
click at [309, 228] on icon "Click to see the audio transcription" at bounding box center [311, 230] width 10 height 10
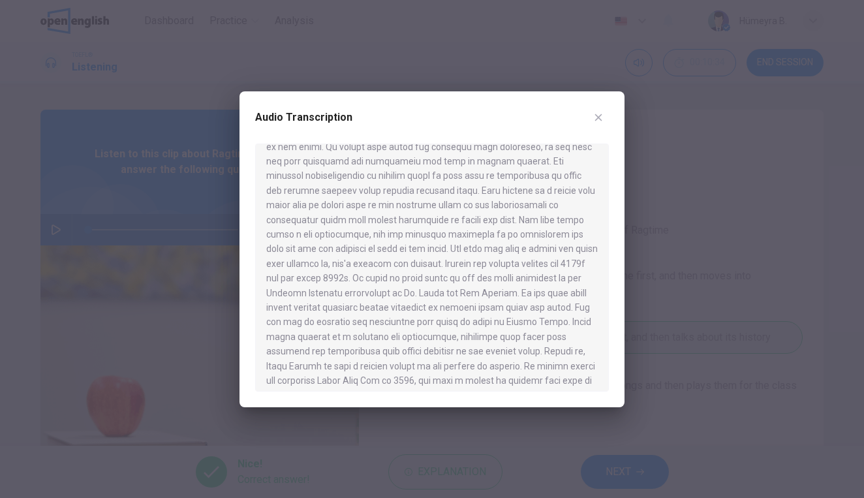
scroll to position [394, 0]
drag, startPoint x: 294, startPoint y: 242, endPoint x: 347, endPoint y: 243, distance: 52.2
click at [347, 243] on div at bounding box center [432, 268] width 354 height 248
drag, startPoint x: 298, startPoint y: 243, endPoint x: 335, endPoint y: 244, distance: 36.6
click at [335, 244] on div at bounding box center [432, 268] width 354 height 248
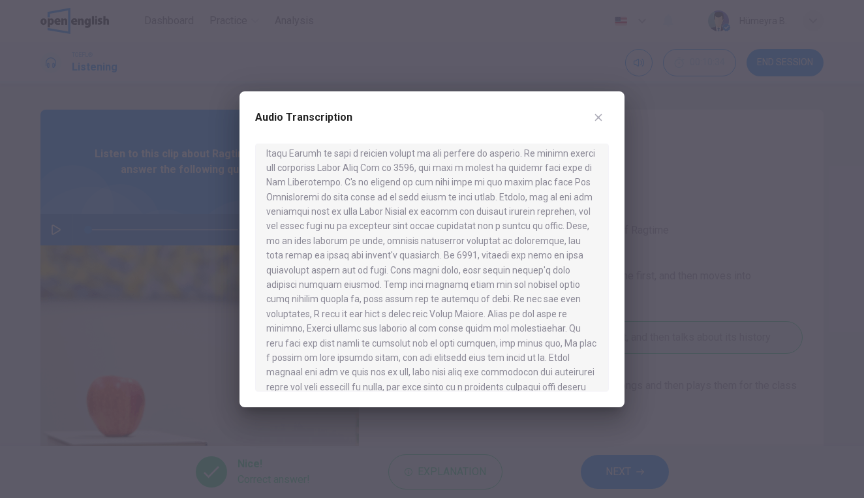
scroll to position [607, 0]
click at [656, 200] on div at bounding box center [432, 249] width 864 height 498
